Goal: Find specific page/section: Find specific page/section

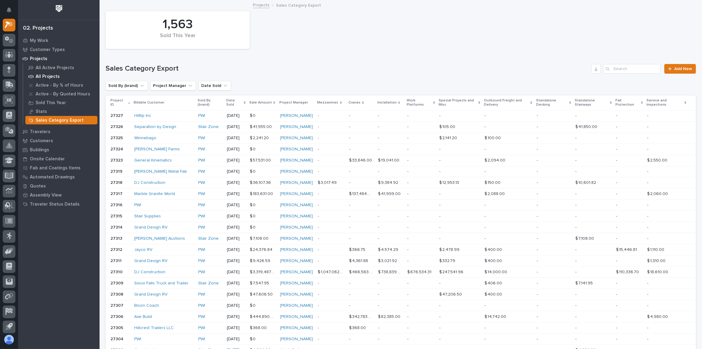
click at [51, 78] on p "All Projects" at bounding box center [48, 76] width 24 height 5
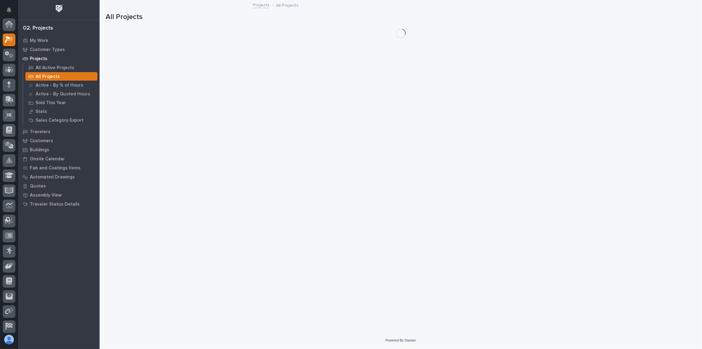
scroll to position [15, 0]
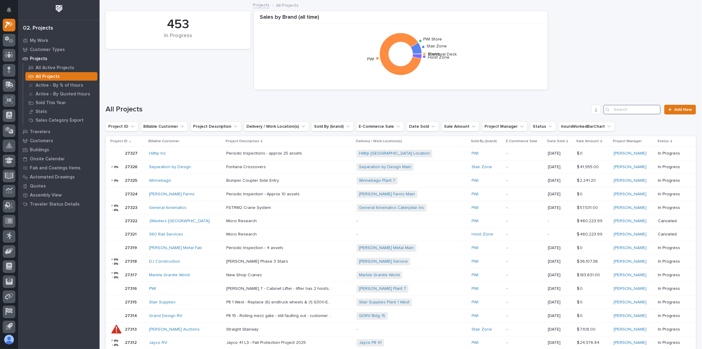
click at [629, 110] on input "Search" at bounding box center [631, 110] width 57 height 10
paste input "AbbVie"
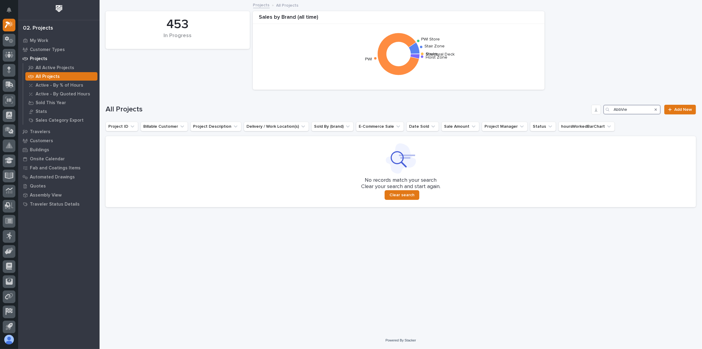
drag, startPoint x: 641, startPoint y: 111, endPoint x: 538, endPoint y: 106, distance: 103.3
click at [538, 106] on div "All Projects AbbVie Add New" at bounding box center [401, 110] width 590 height 10
paste input "Stone Bridg"
drag, startPoint x: 643, startPoint y: 107, endPoint x: 501, endPoint y: 102, distance: 142.4
click at [510, 103] on div "All Projects [GEOGRAPHIC_DATA] Add New" at bounding box center [401, 107] width 590 height 29
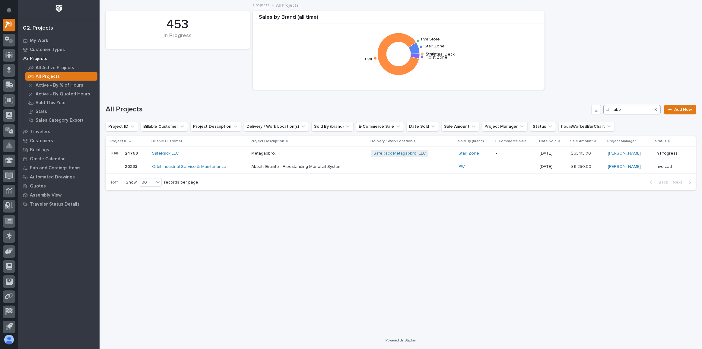
type input "abb"
